Goal: Check status: Check status

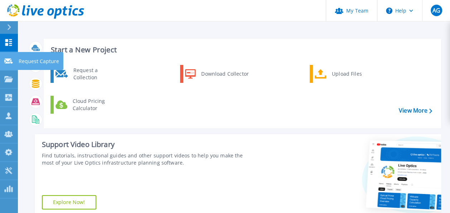
click at [28, 61] on p "Request Capture" at bounding box center [39, 61] width 40 height 19
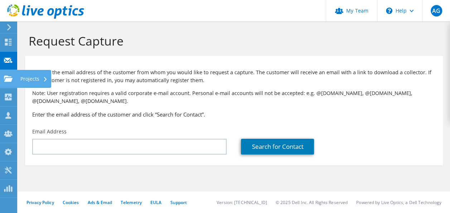
click at [22, 80] on div "Projects" at bounding box center [34, 79] width 34 height 18
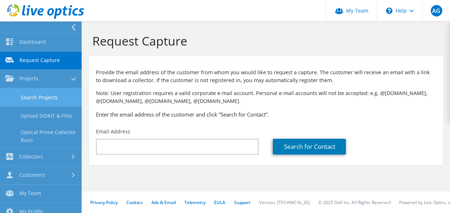
click at [50, 101] on link "Search Projects" at bounding box center [41, 97] width 82 height 18
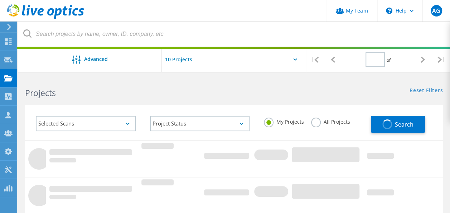
type input "1"
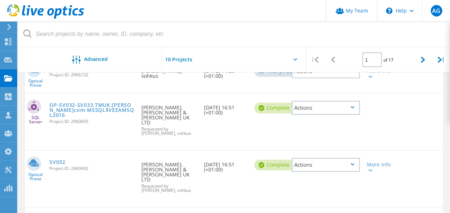
scroll to position [215, 0]
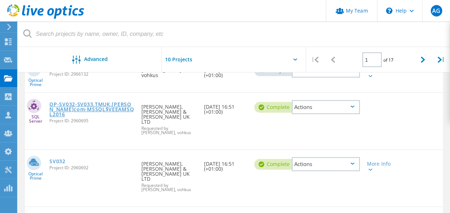
click at [104, 102] on link "OP-SV032-SV033.TMUK.thompson-morgan.com-MSSQL$VEEAMSQL2016" at bounding box center [91, 109] width 85 height 15
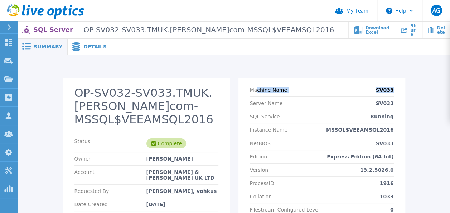
drag, startPoint x: 269, startPoint y: 90, endPoint x: 406, endPoint y: 89, distance: 136.5
click at [406, 89] on div "OP-SV032-SV033.TMUK.thompson-morgan.com-MSSQL$VEEAMSQL2016 Status Complete Owne…" at bounding box center [234, 185] width 419 height 214
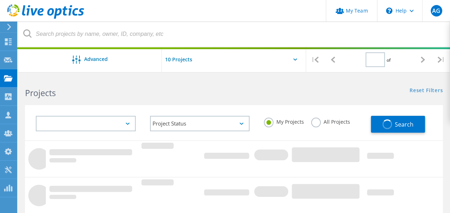
type input "1"
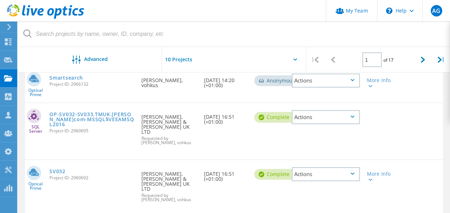
scroll to position [215, 0]
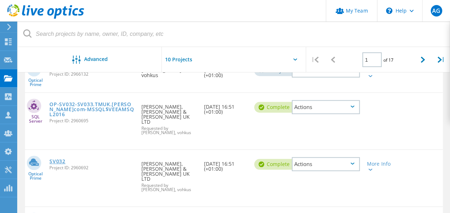
click at [64, 150] on div "SV032 Project ID: 2960692" at bounding box center [92, 163] width 92 height 27
click at [52, 159] on link "SV032" at bounding box center [57, 161] width 16 height 5
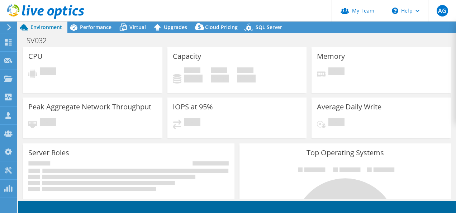
select select "EULondon"
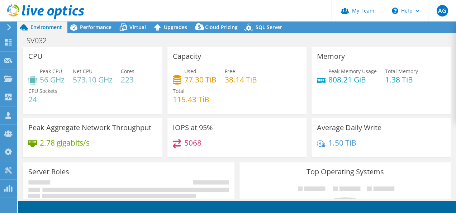
select select "EULondon"
select select "GBP"
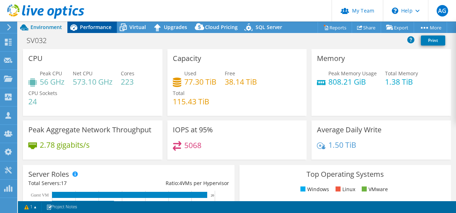
click at [95, 25] on span "Performance" at bounding box center [96, 27] width 32 height 7
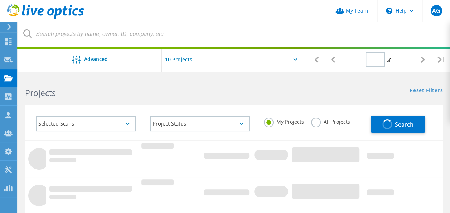
type input "1"
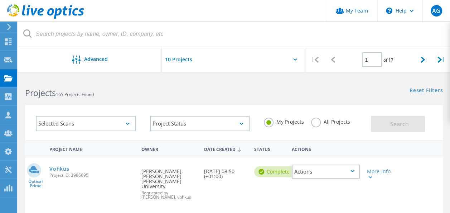
scroll to position [72, 0]
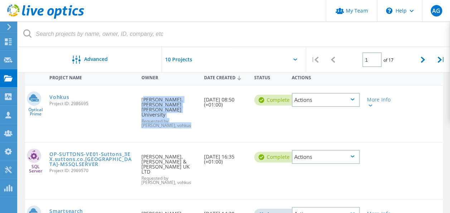
drag, startPoint x: 142, startPoint y: 99, endPoint x: 183, endPoint y: 116, distance: 45.0
click at [183, 116] on div "Requested By [PERSON_NAME], [PERSON_NAME] [PERSON_NAME] University Requested by…" at bounding box center [169, 110] width 63 height 49
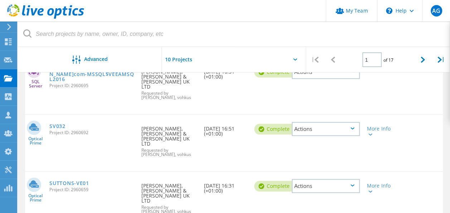
scroll to position [251, 0]
click at [55, 123] on link "SV032" at bounding box center [57, 125] width 16 height 5
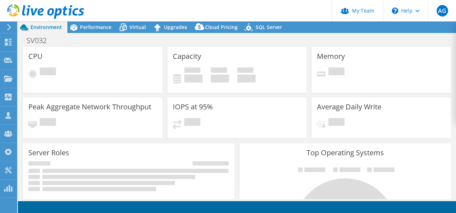
select select "EULondon"
select select "GBP"
